Goal: Task Accomplishment & Management: Complete application form

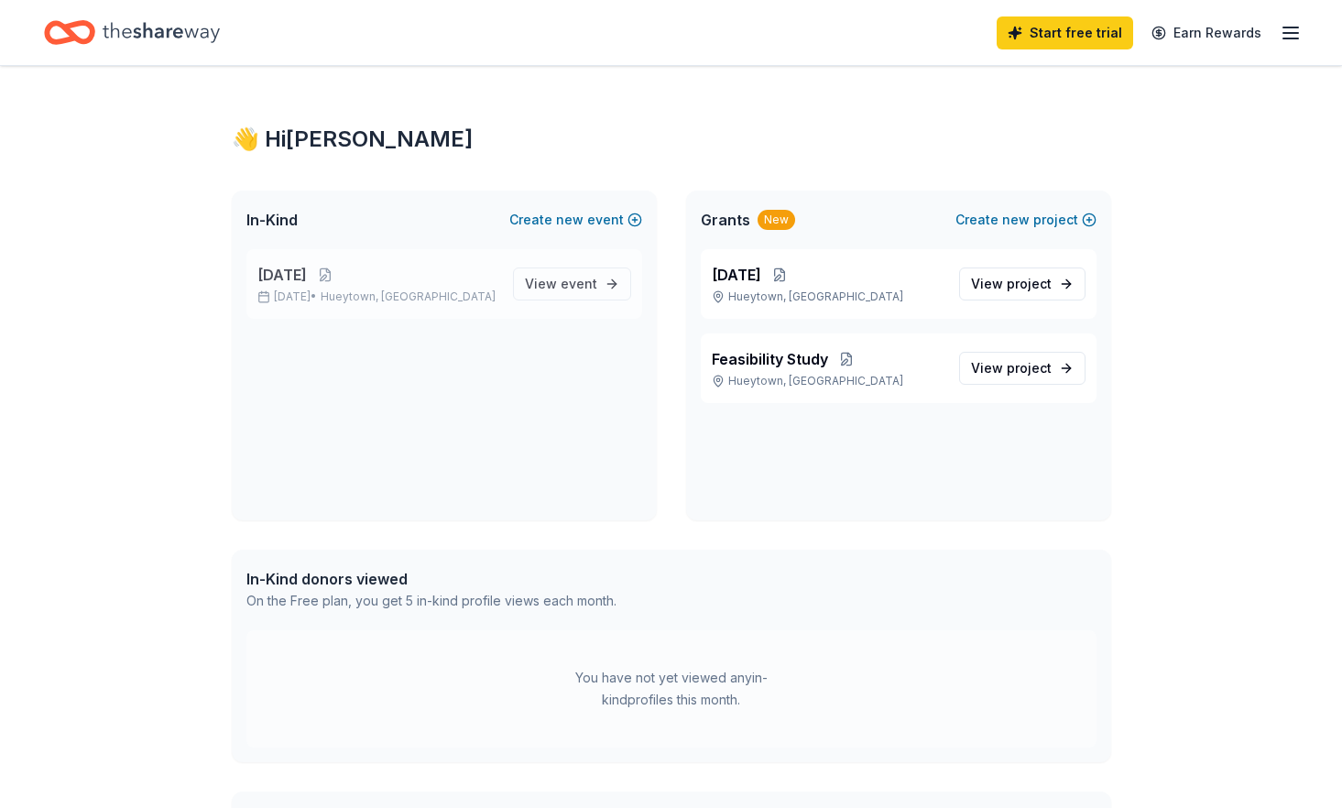
click at [392, 278] on p "[DATE]" at bounding box center [377, 275] width 241 height 22
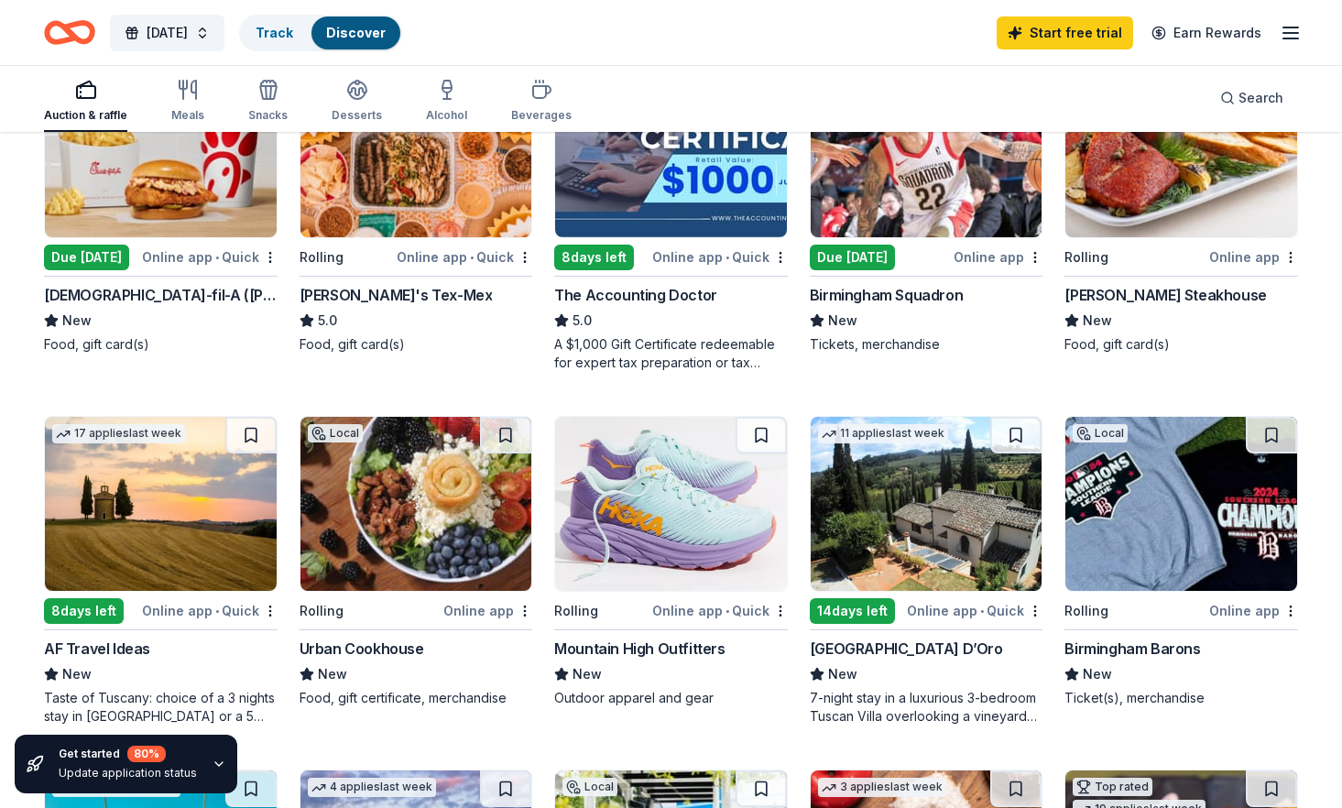
scroll to position [366, 0]
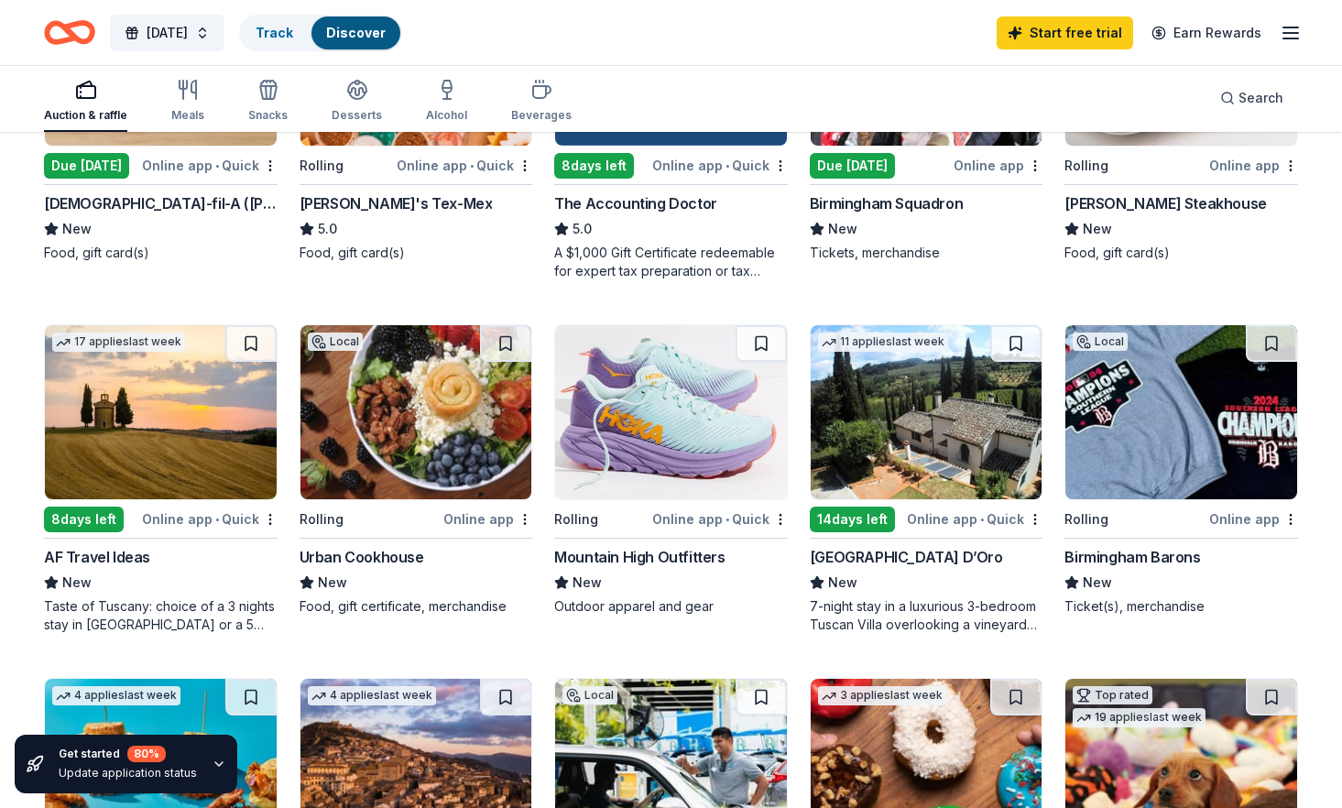
click at [212, 463] on img at bounding box center [161, 412] width 232 height 174
click at [635, 398] on img at bounding box center [671, 412] width 232 height 174
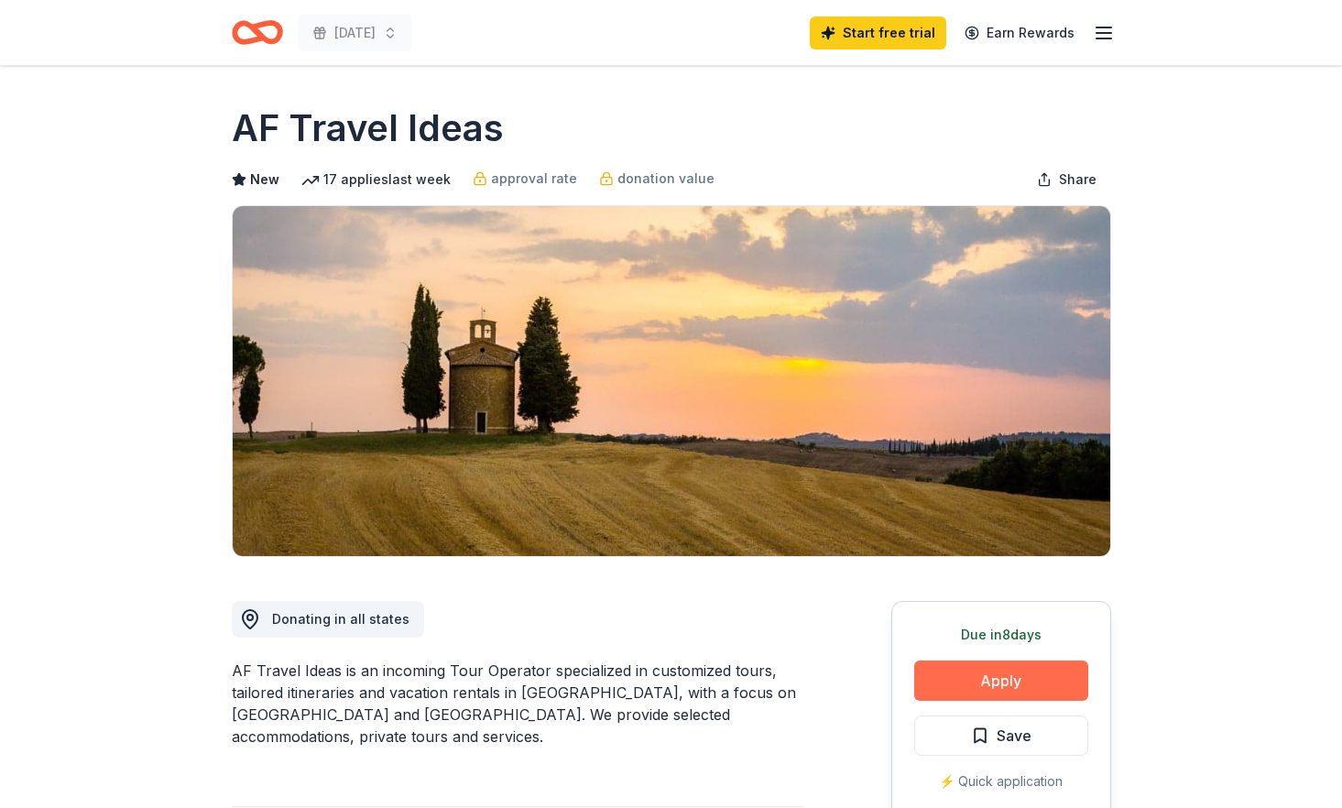
click at [1002, 683] on button "Apply" at bounding box center [1001, 680] width 174 height 40
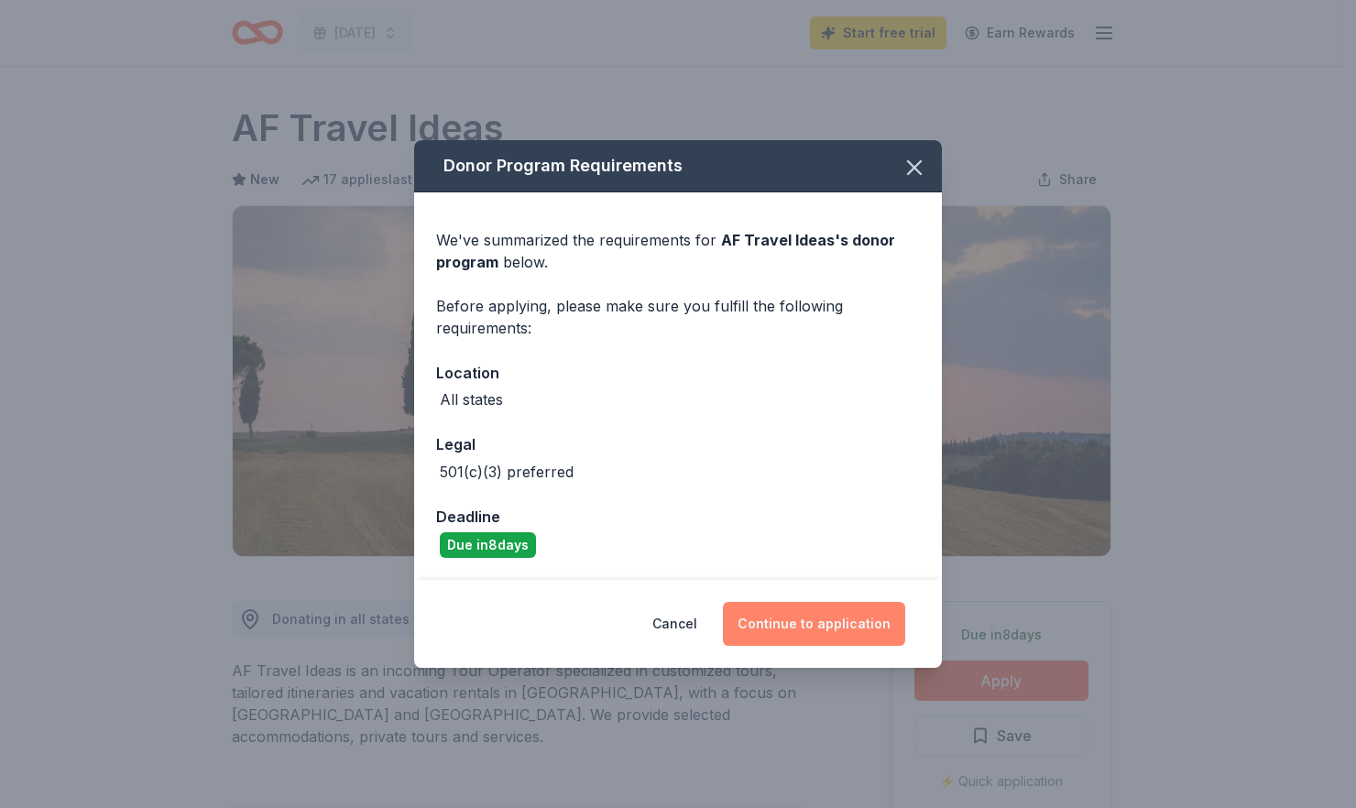
click at [788, 621] on button "Continue to application" at bounding box center [814, 624] width 182 height 44
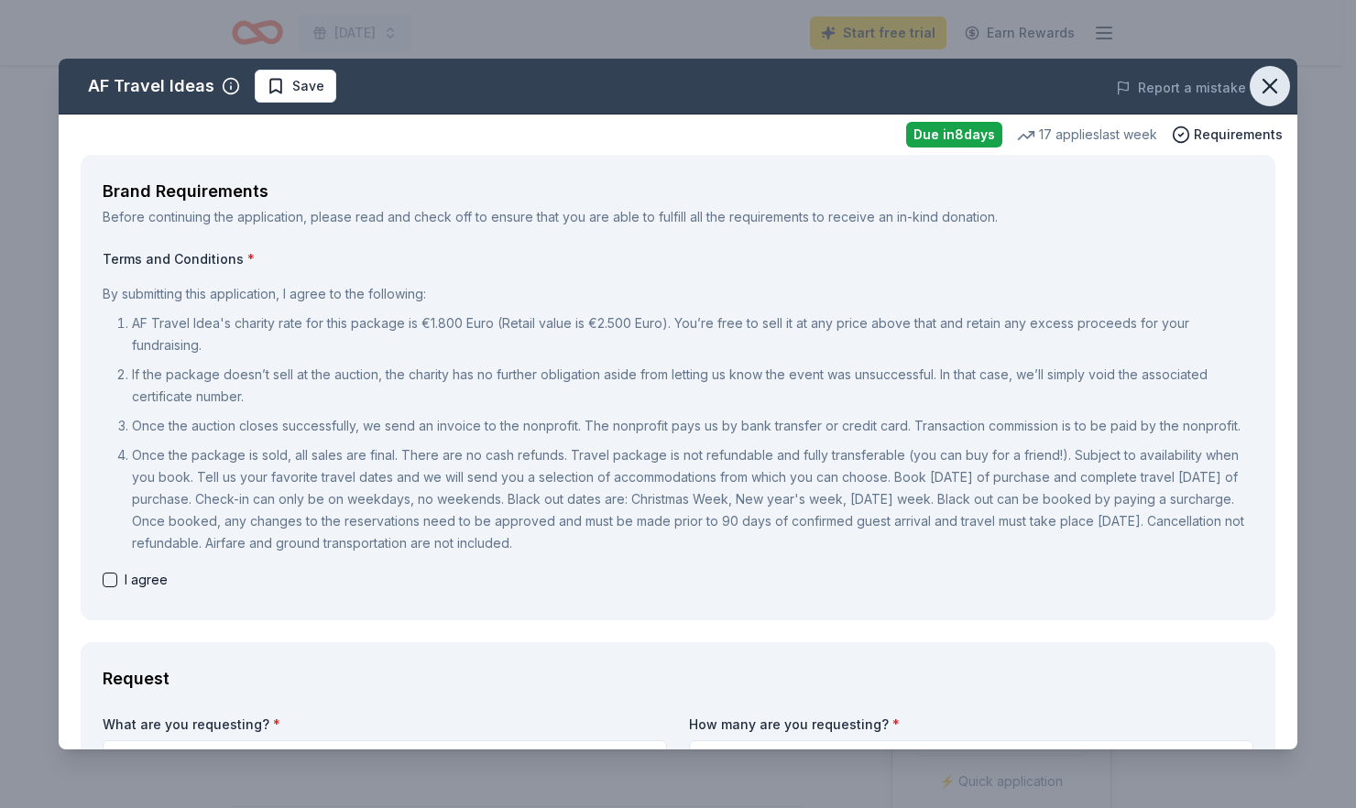
click at [1260, 80] on icon "button" at bounding box center [1270, 86] width 26 height 26
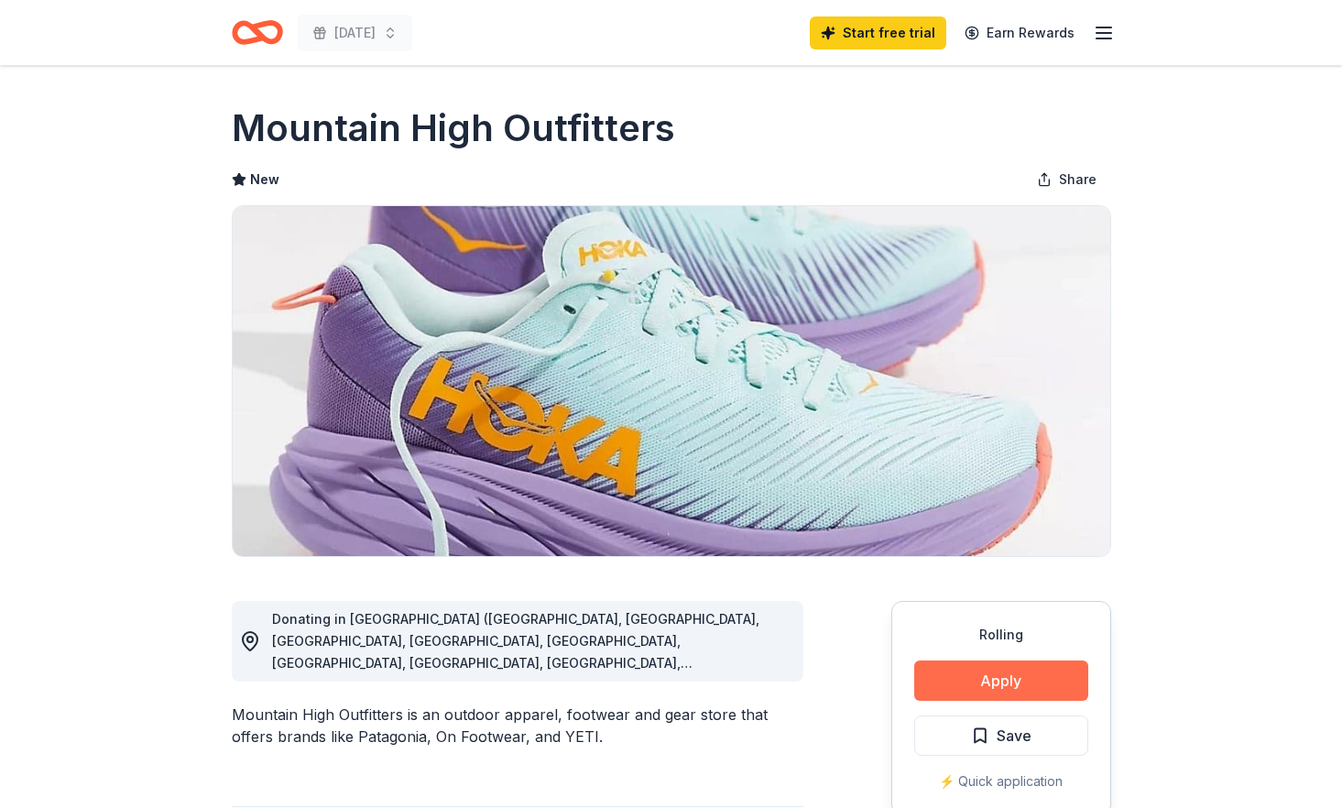
click at [1020, 684] on button "Apply" at bounding box center [1001, 680] width 174 height 40
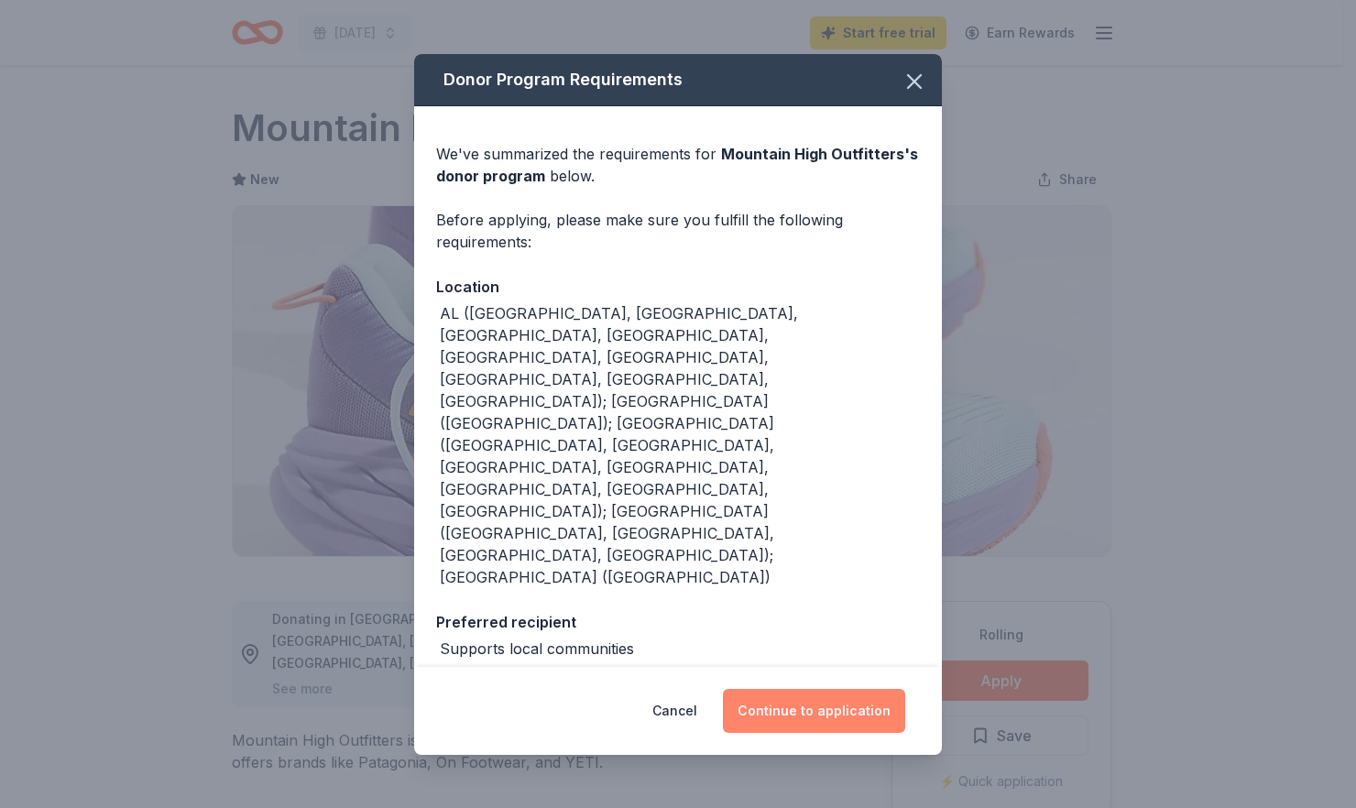
click at [807, 689] on button "Continue to application" at bounding box center [814, 711] width 182 height 44
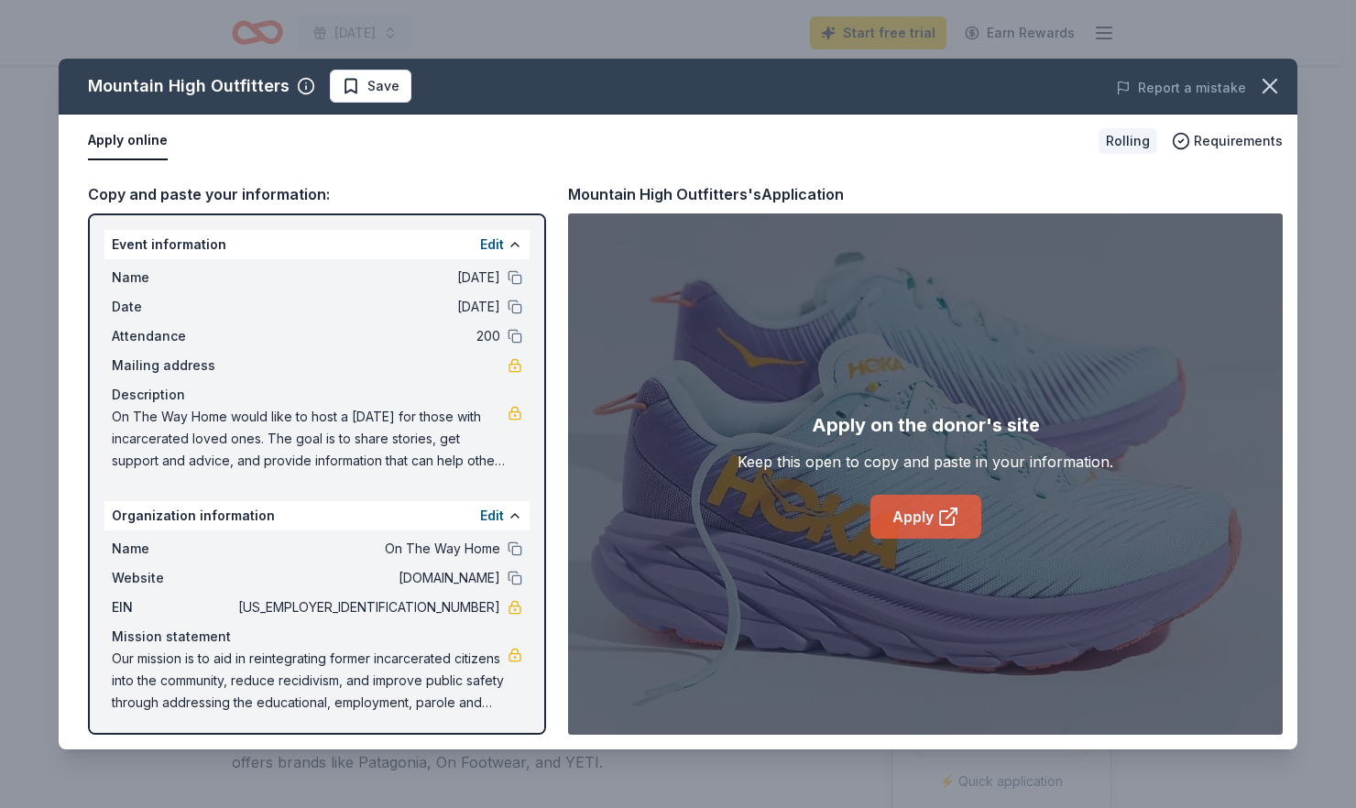
click at [901, 517] on link "Apply" at bounding box center [925, 517] width 111 height 44
